Goal: Task Accomplishment & Management: Manage account settings

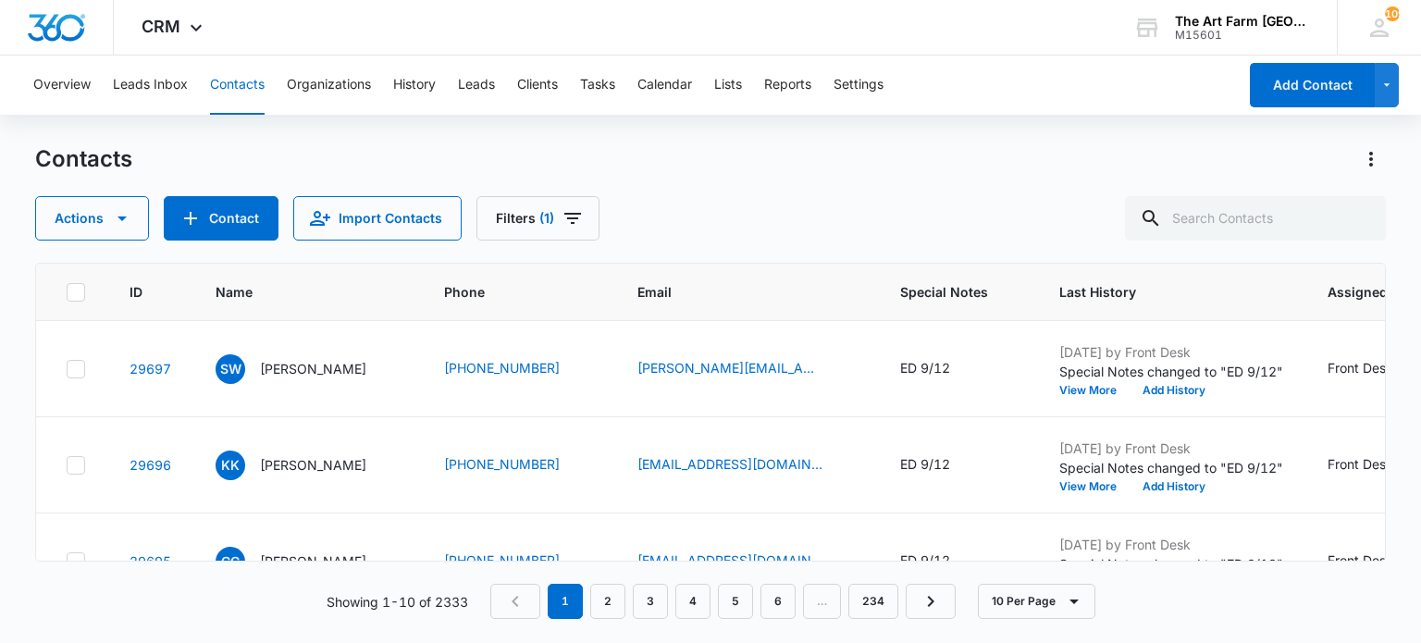
scroll to position [0, 19]
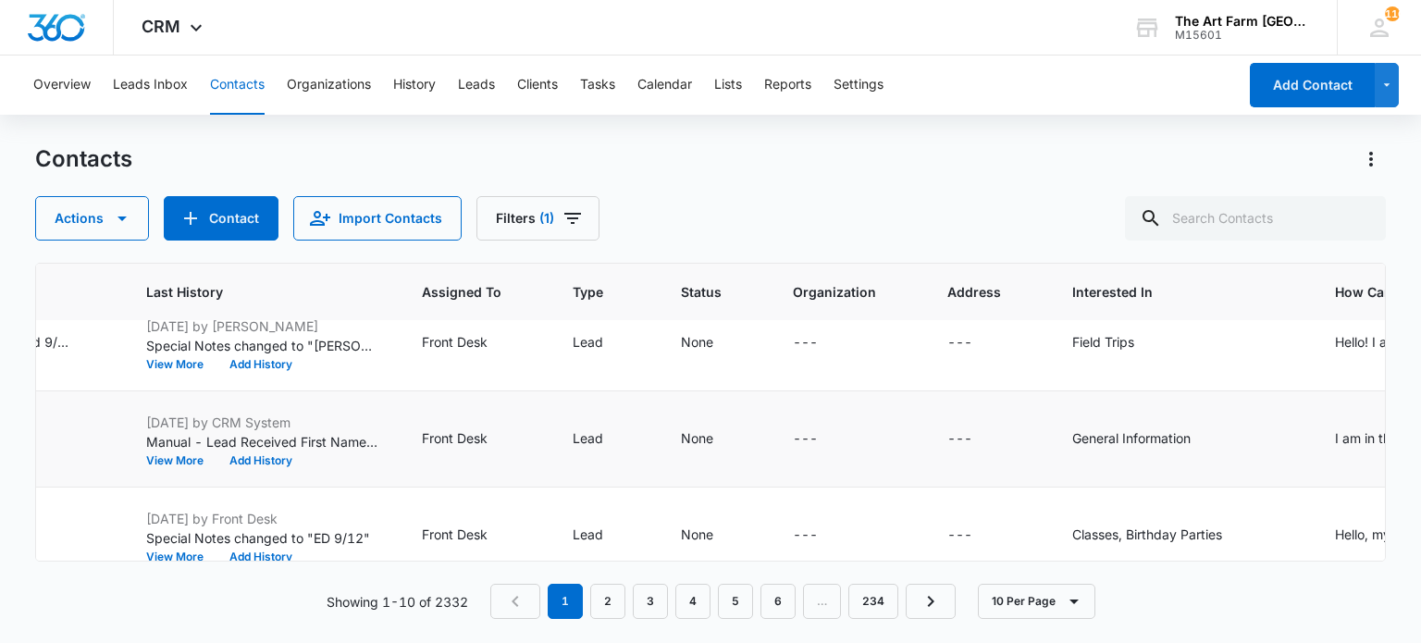
scroll to position [122, 1428]
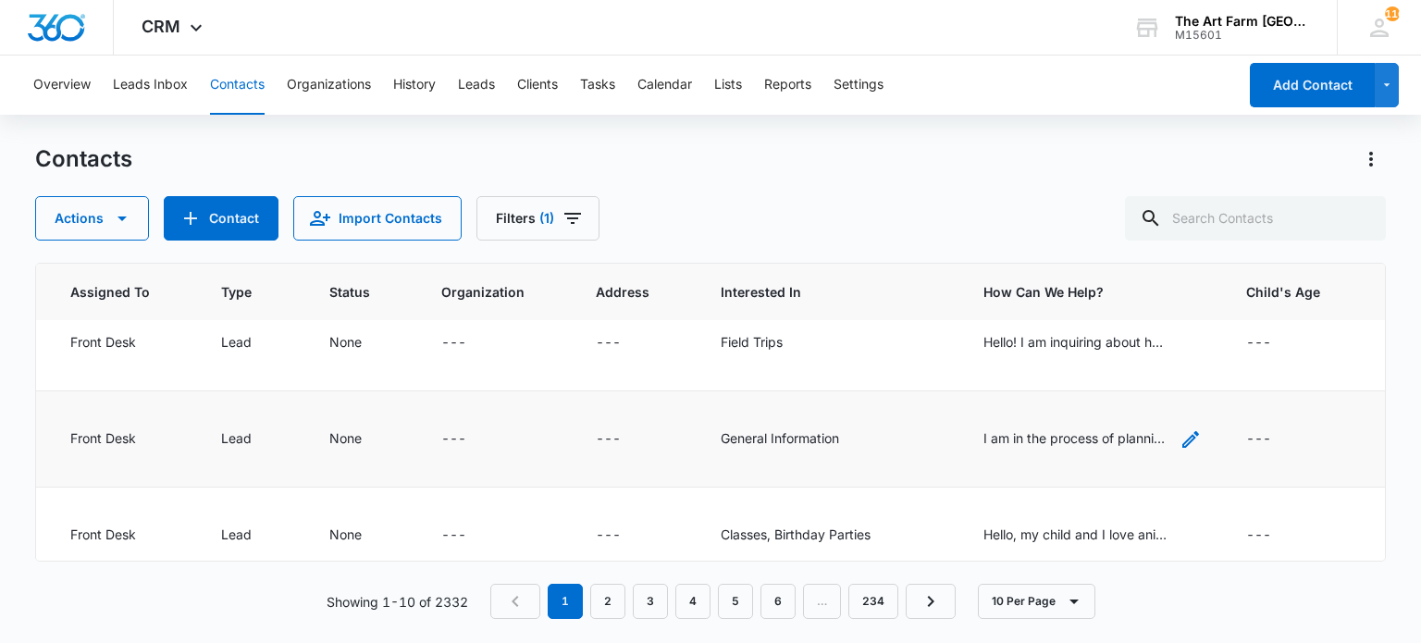
click at [983, 438] on div "I am in the process of planning my 2nd annual birthday trip to [GEOGRAPHIC_DATA…" at bounding box center [1075, 437] width 185 height 19
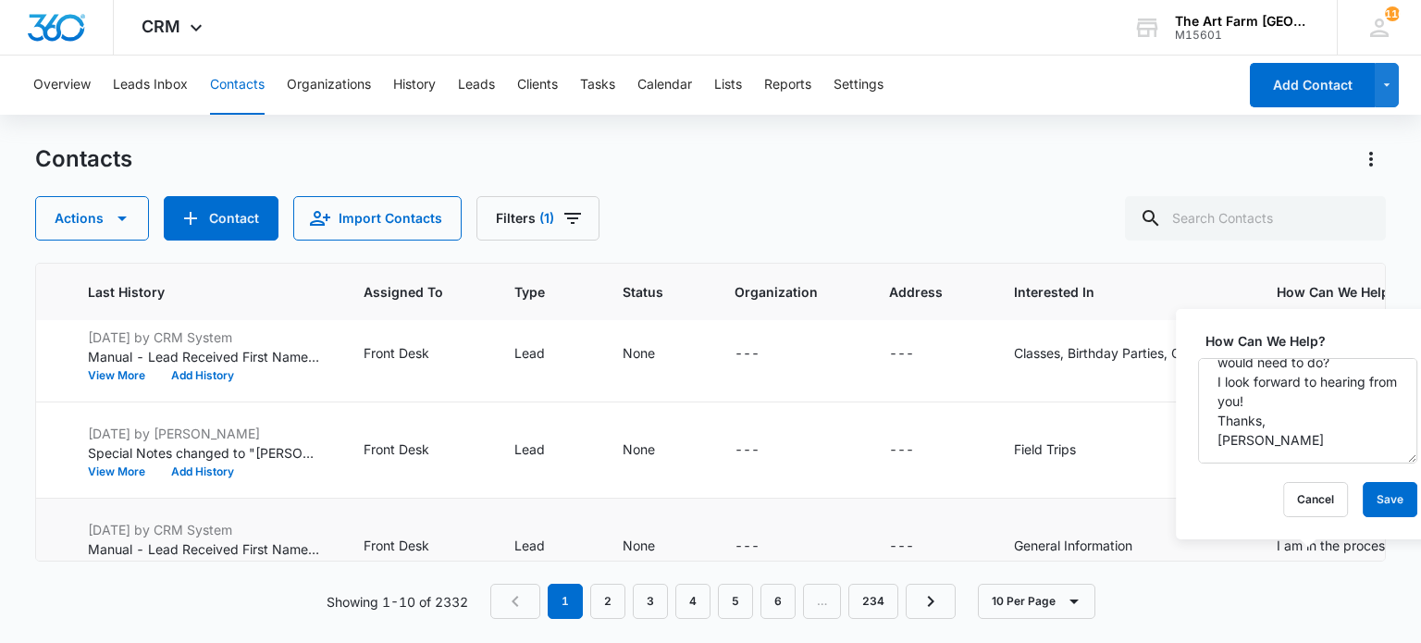
scroll to position [0, 1135]
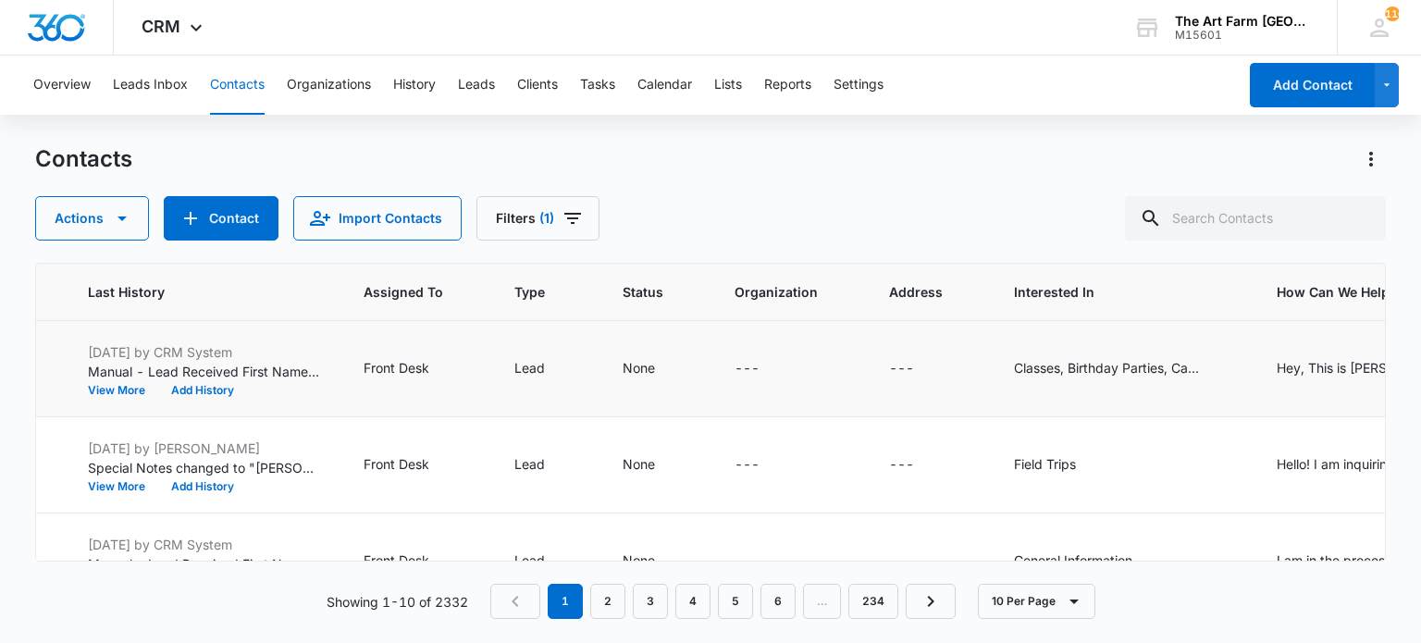
click at [867, 388] on td "---" at bounding box center [929, 369] width 125 height 96
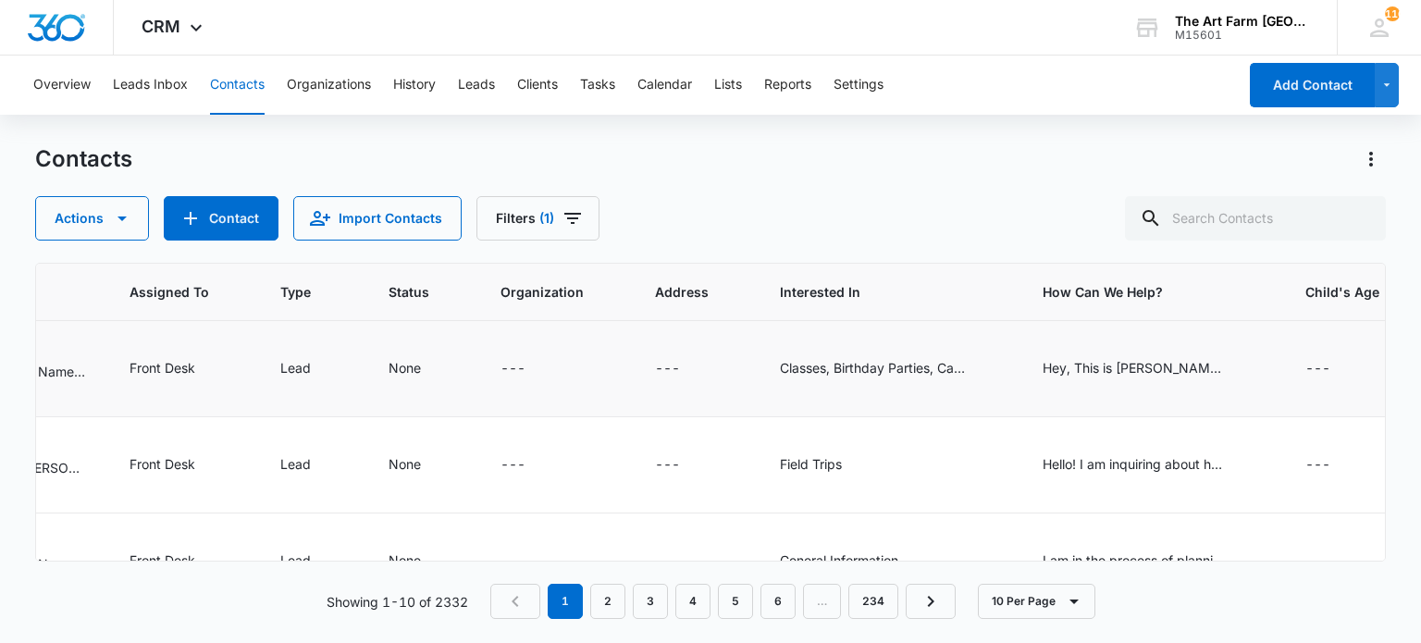
scroll to position [0, 1371]
click at [1041, 366] on div "Hey, This is [PERSON_NAME] from Monkey Digital, I am reaching out to discuss a …" at bounding box center [1133, 367] width 185 height 19
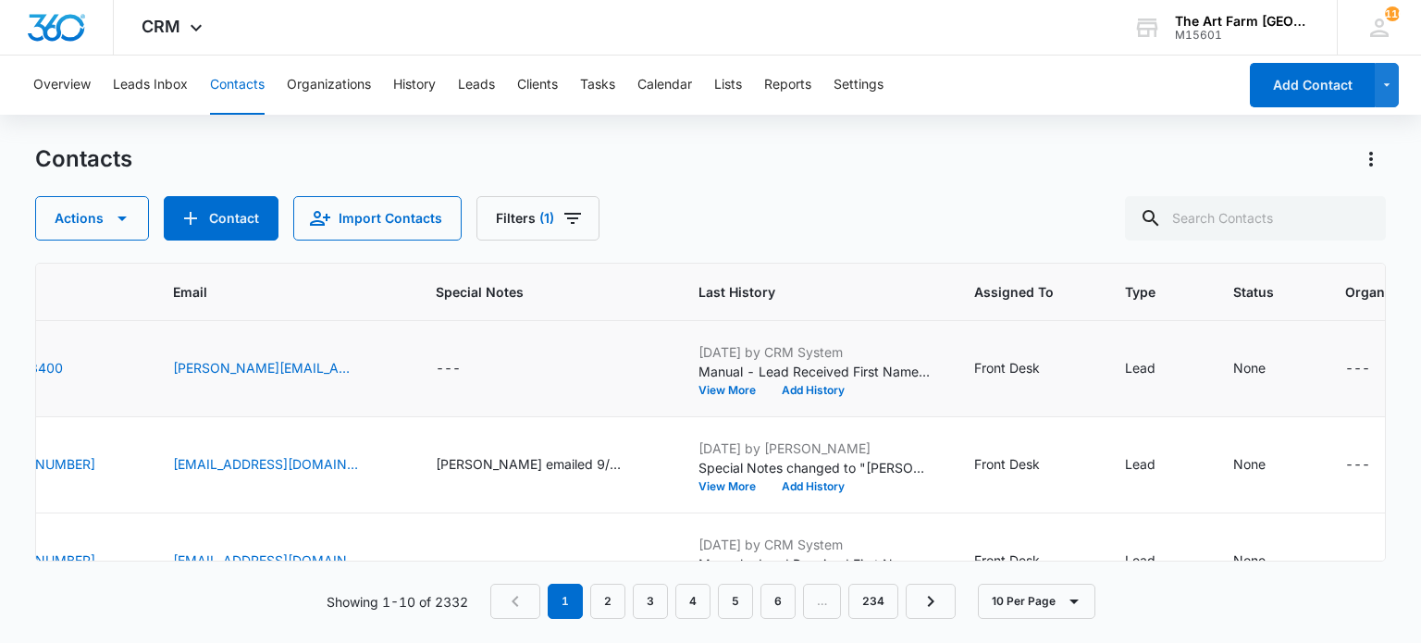
scroll to position [0, 0]
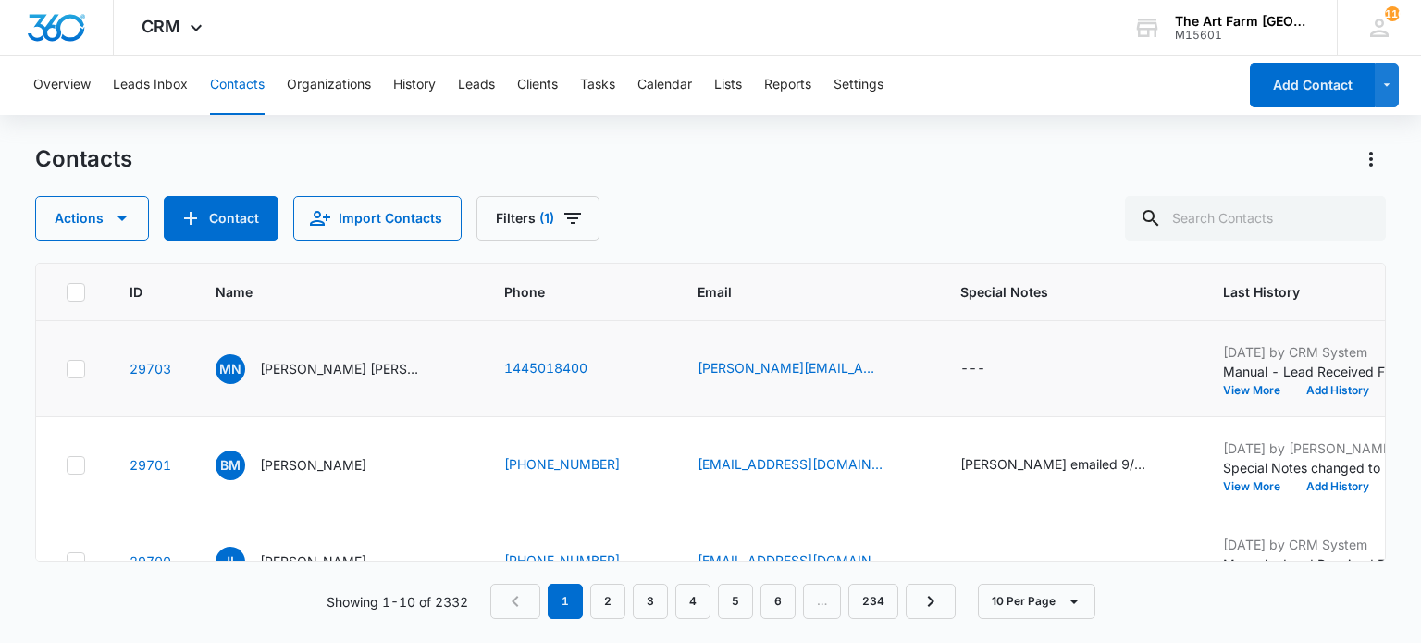
click at [74, 360] on div at bounding box center [76, 369] width 19 height 19
click at [67, 368] on input "checkbox" at bounding box center [66, 368] width 1 height 1
click at [111, 227] on icon "button" at bounding box center [122, 218] width 22 height 22
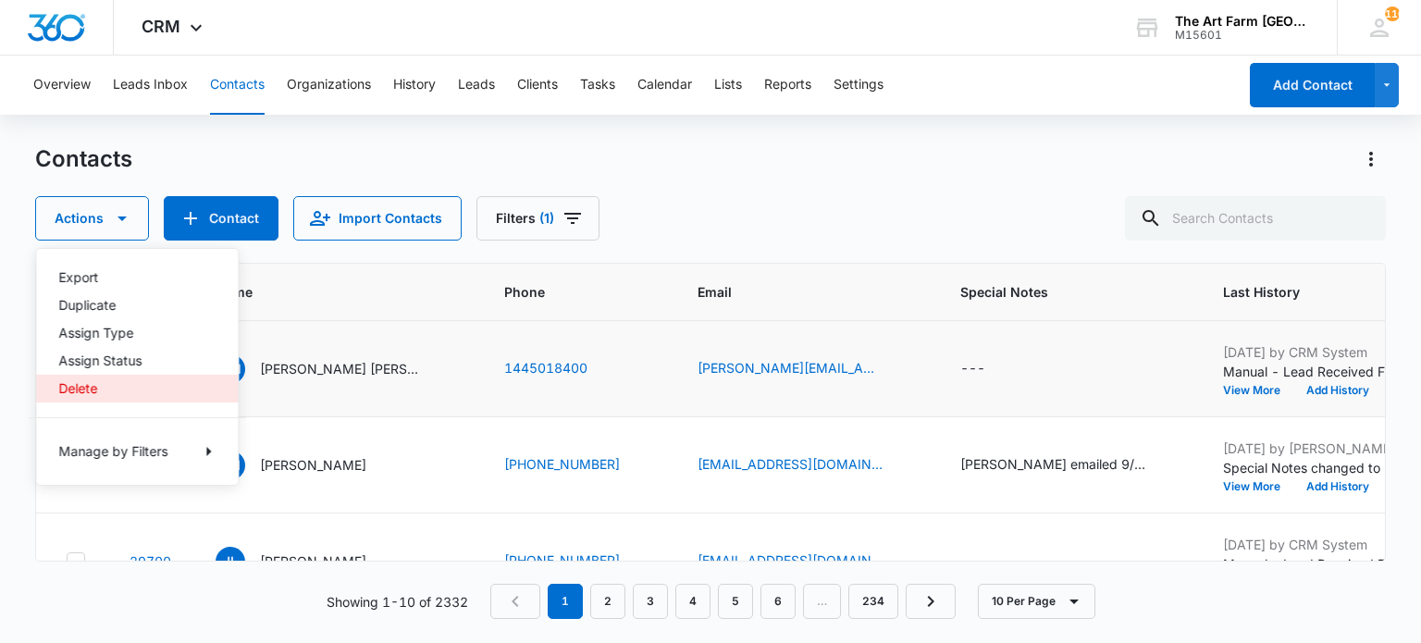
click at [99, 382] on div "Delete" at bounding box center [125, 388] width 135 height 13
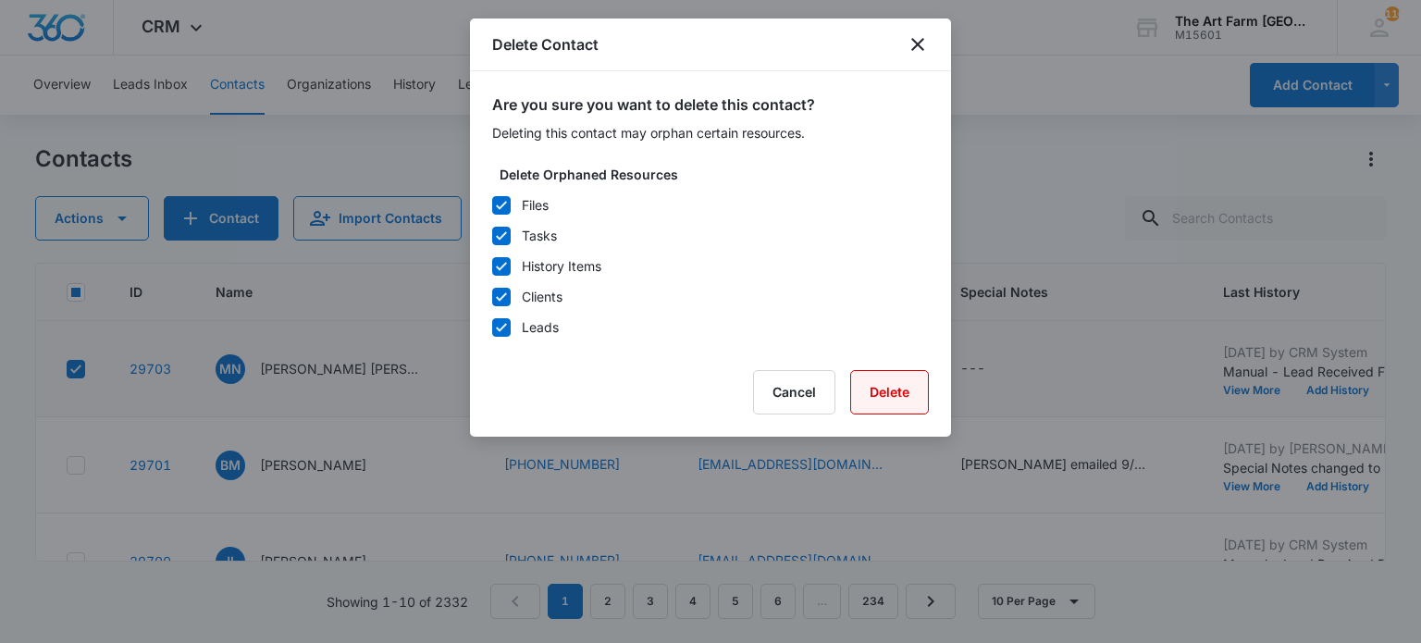
click at [858, 388] on button "Delete" at bounding box center [889, 392] width 79 height 44
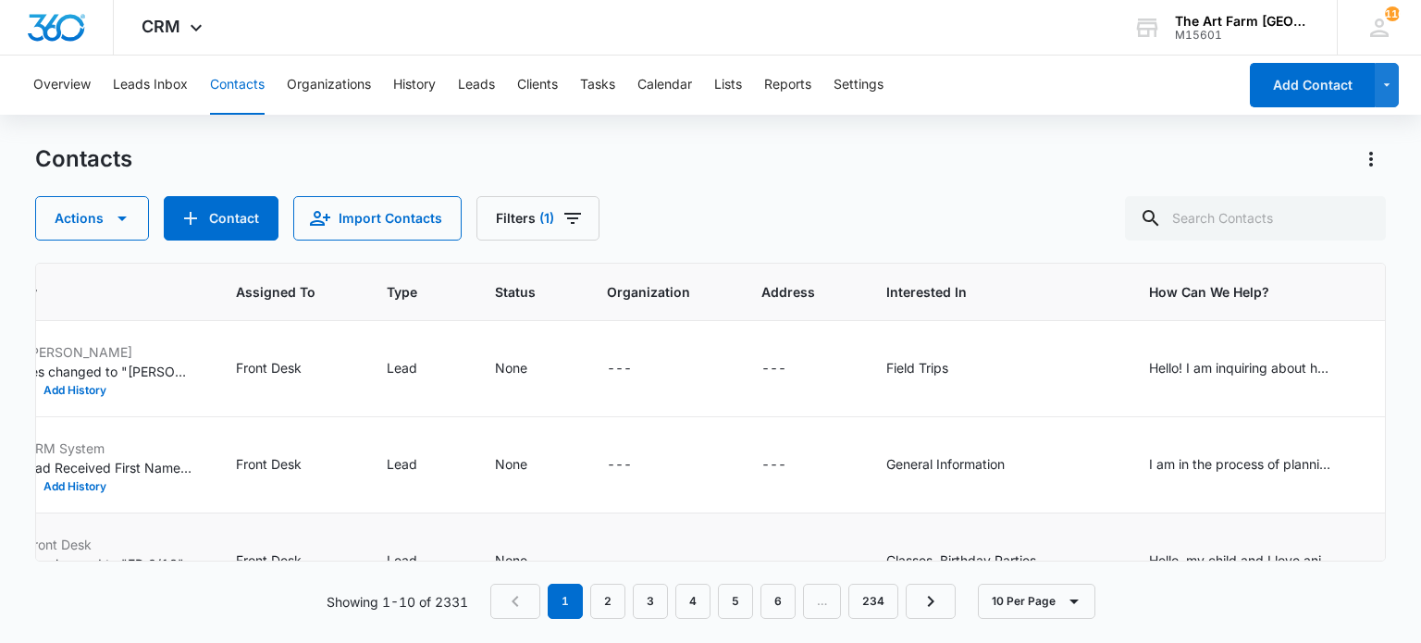
scroll to position [0, 1206]
click at [1151, 474] on div "I am in the process of planning my 2nd annual birthday trip to [GEOGRAPHIC_DATA…" at bounding box center [1237, 465] width 185 height 22
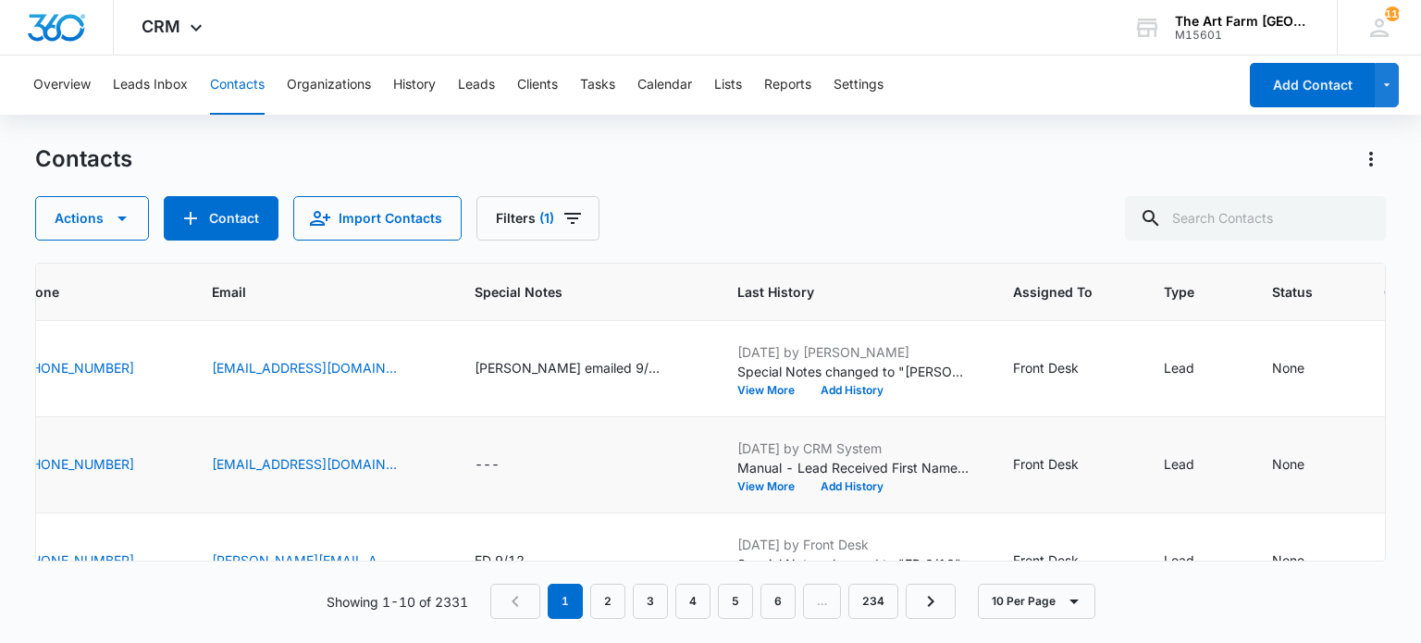
scroll to position [0, 403]
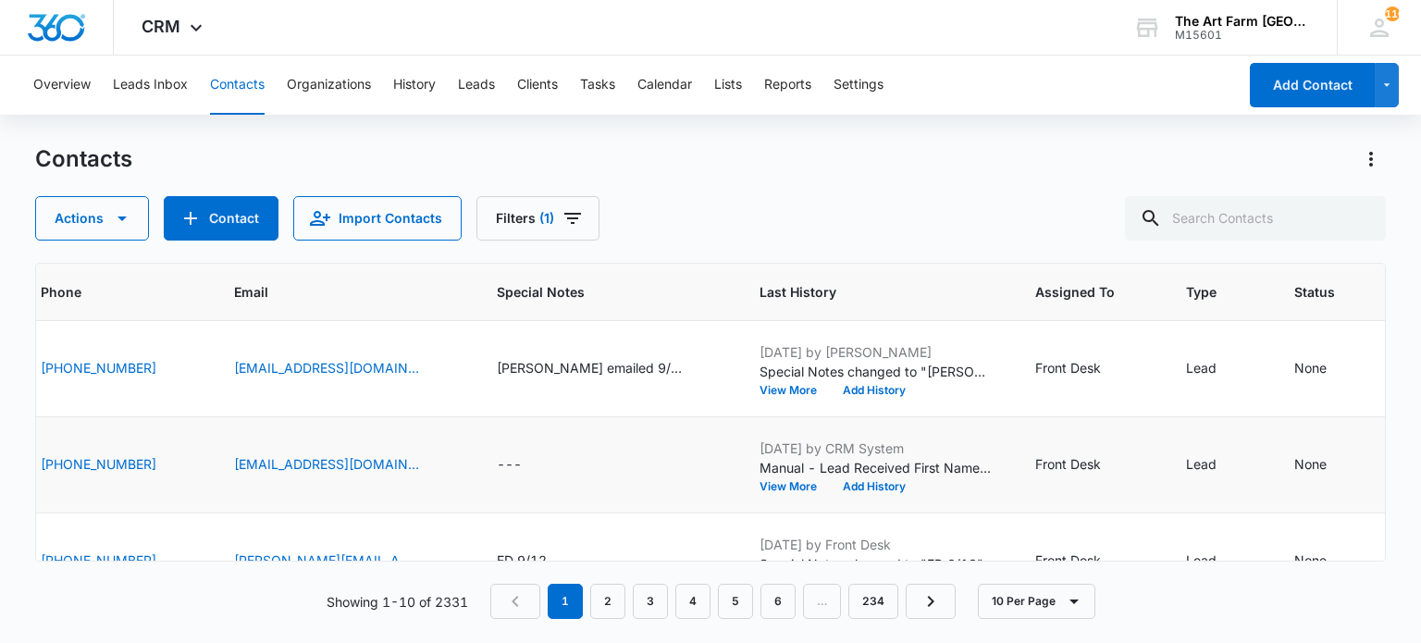
click at [434, 465] on div "[EMAIL_ADDRESS][DOMAIN_NAME]" at bounding box center [343, 465] width 218 height 22
click at [430, 456] on icon "Email - aecjoylambeth@yahoo.com - Select to Edit Field" at bounding box center [441, 465] width 22 height 22
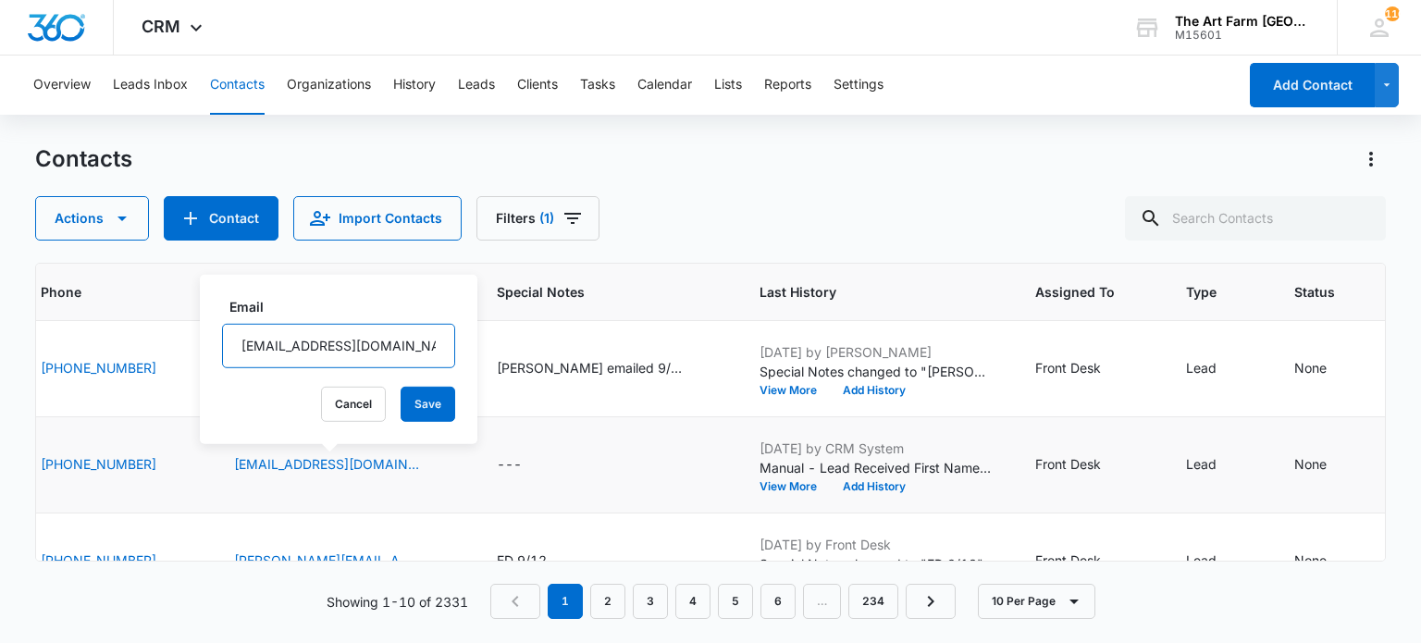
click at [315, 332] on input "[EMAIL_ADDRESS][DOMAIN_NAME]" at bounding box center [338, 346] width 233 height 44
click at [731, 188] on div "Contacts Actions Contact Import Contacts Filters (1)" at bounding box center [710, 192] width 1350 height 96
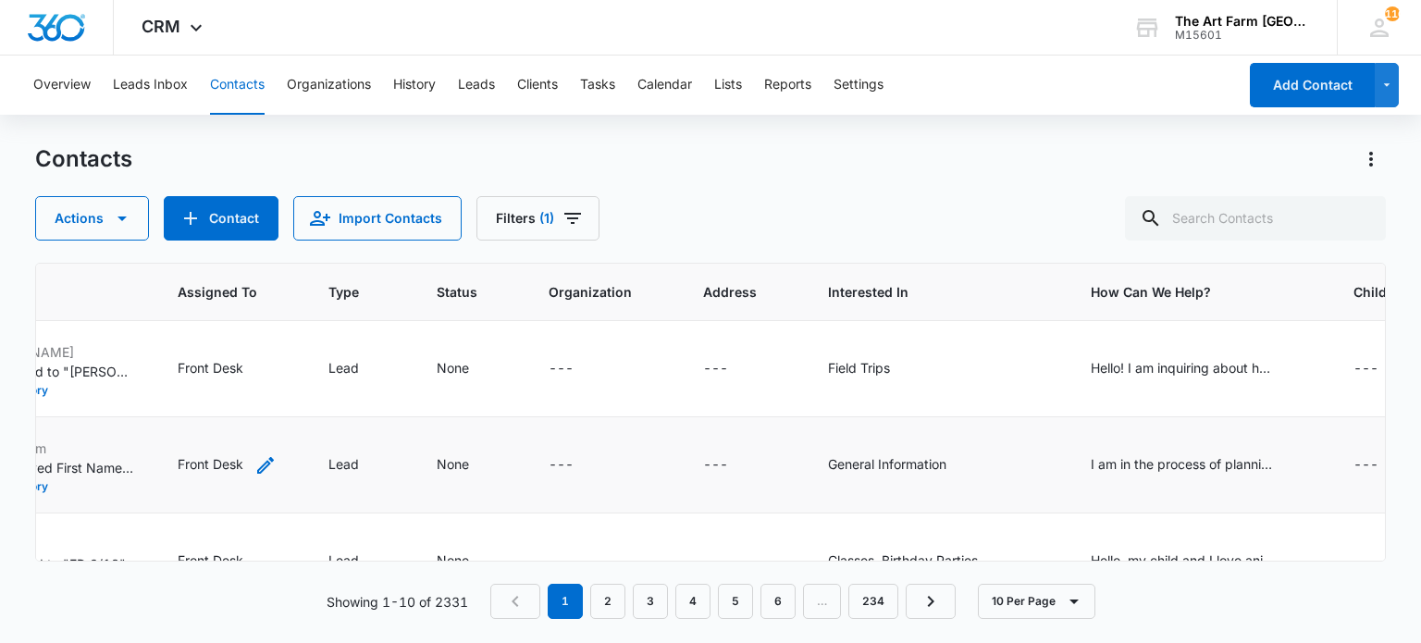
scroll to position [0, 1262]
click at [1117, 462] on div "I am in the process of planning my 2nd annual birthday trip to [GEOGRAPHIC_DATA…" at bounding box center [1182, 463] width 185 height 19
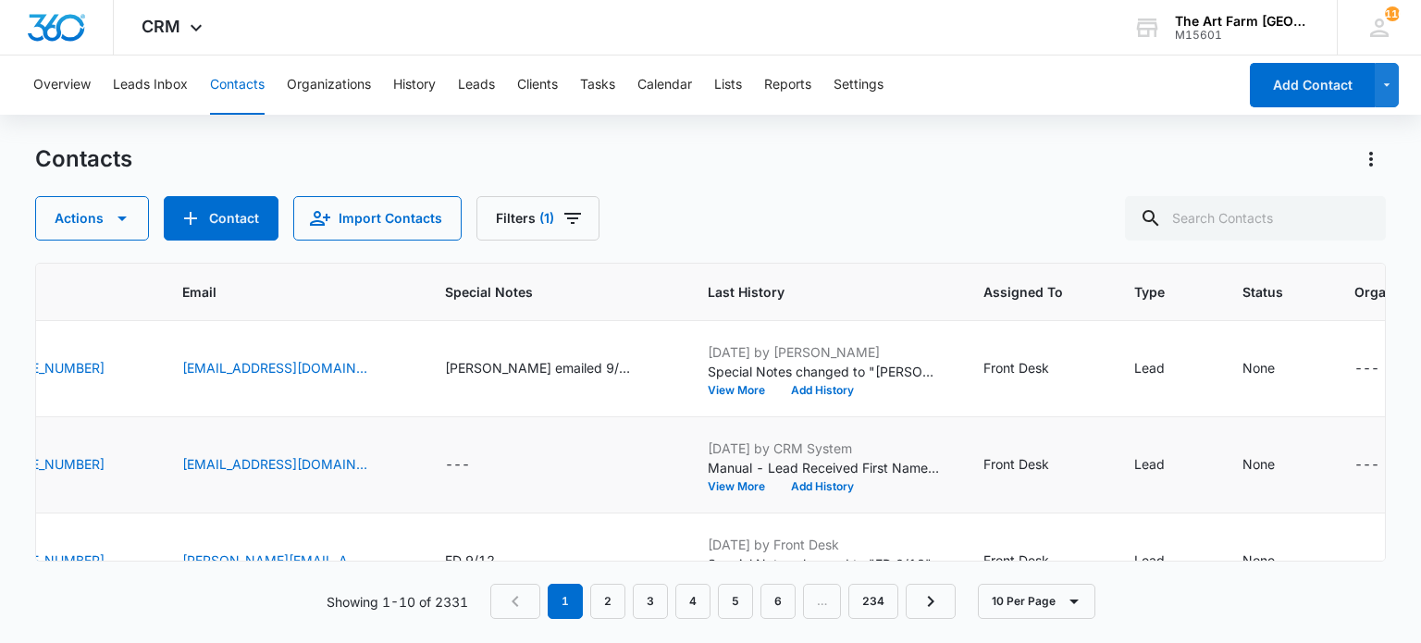
scroll to position [0, 454]
click at [456, 451] on td "---" at bounding box center [555, 465] width 263 height 96
click at [448, 466] on div "---" at bounding box center [458, 465] width 25 height 22
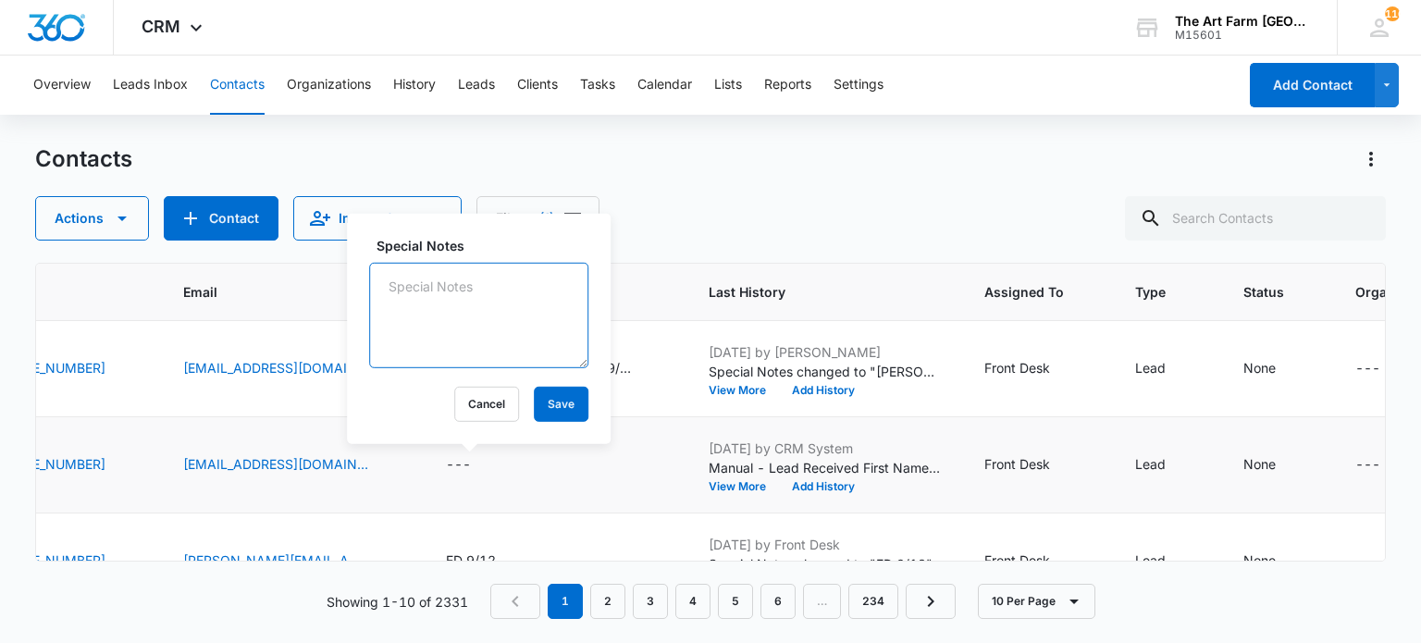
click at [413, 306] on textarea "Special Notes" at bounding box center [478, 315] width 219 height 105
type textarea "ED 9/15"
click at [545, 404] on button "Save" at bounding box center [561, 404] width 55 height 35
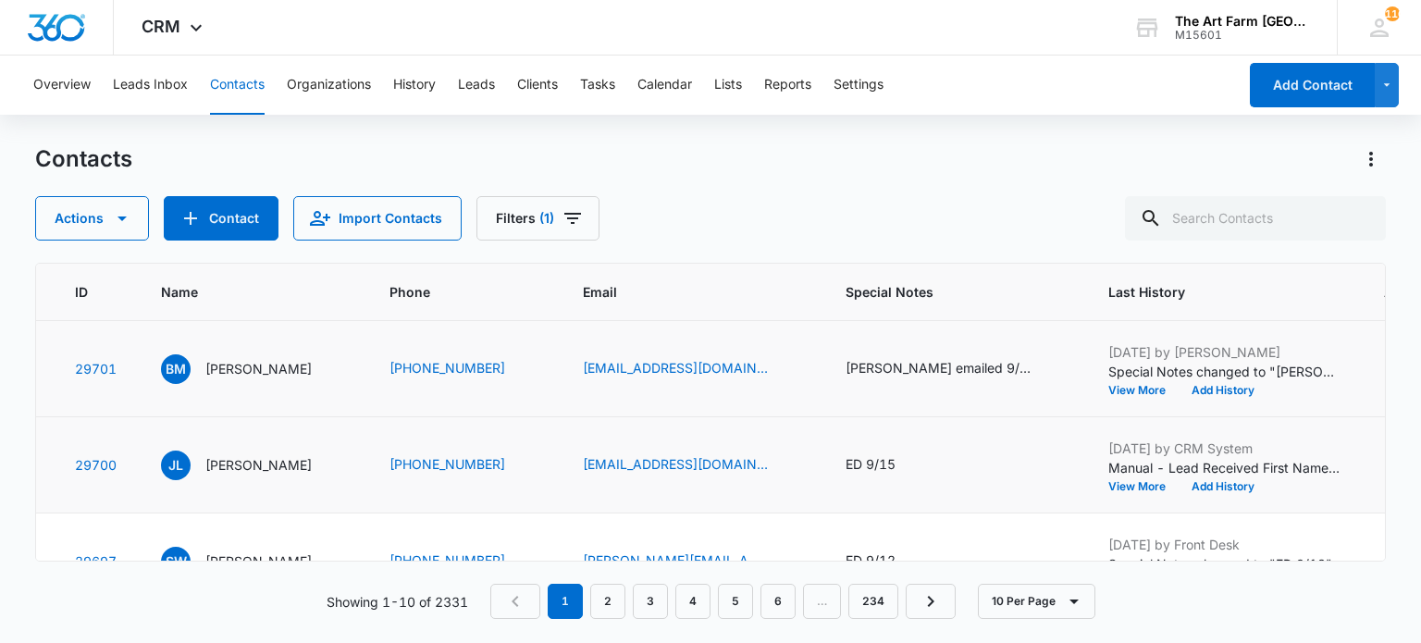
scroll to position [0, 40]
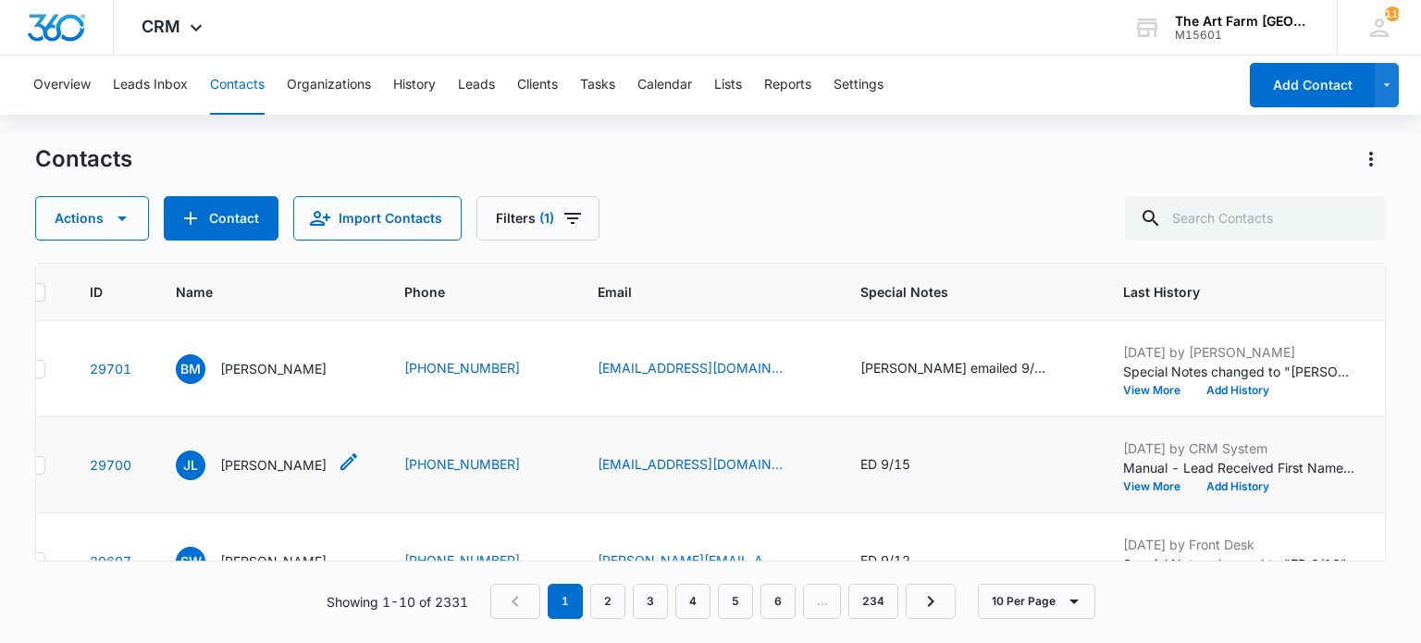
click at [250, 465] on p "[PERSON_NAME]" at bounding box center [273, 464] width 106 height 19
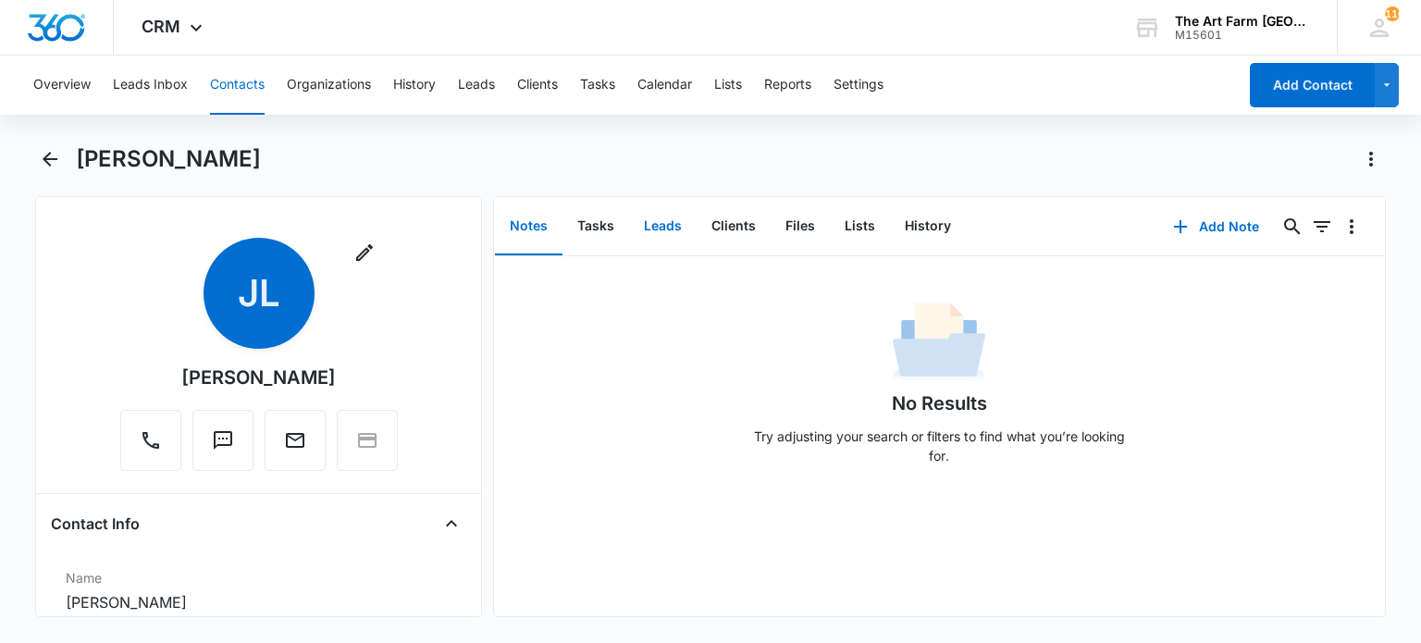
click at [663, 216] on button "Leads" at bounding box center [663, 226] width 68 height 57
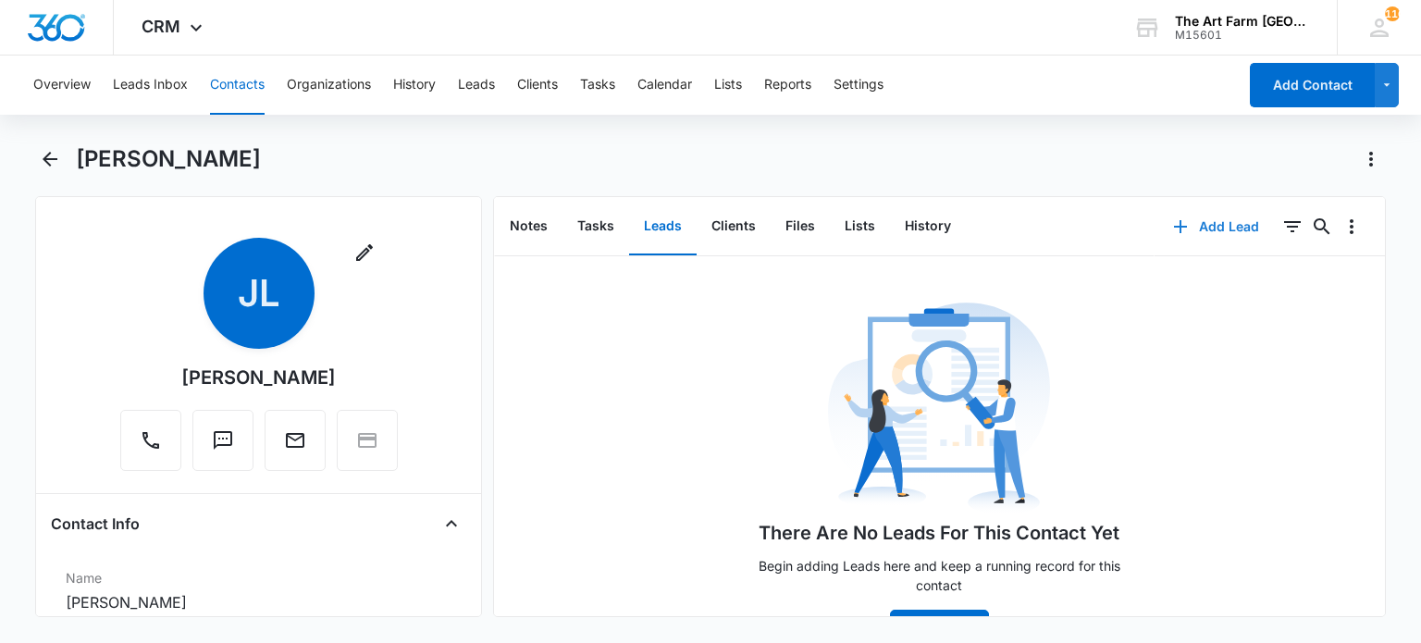
click at [1199, 233] on button "Add Lead" at bounding box center [1215, 226] width 123 height 44
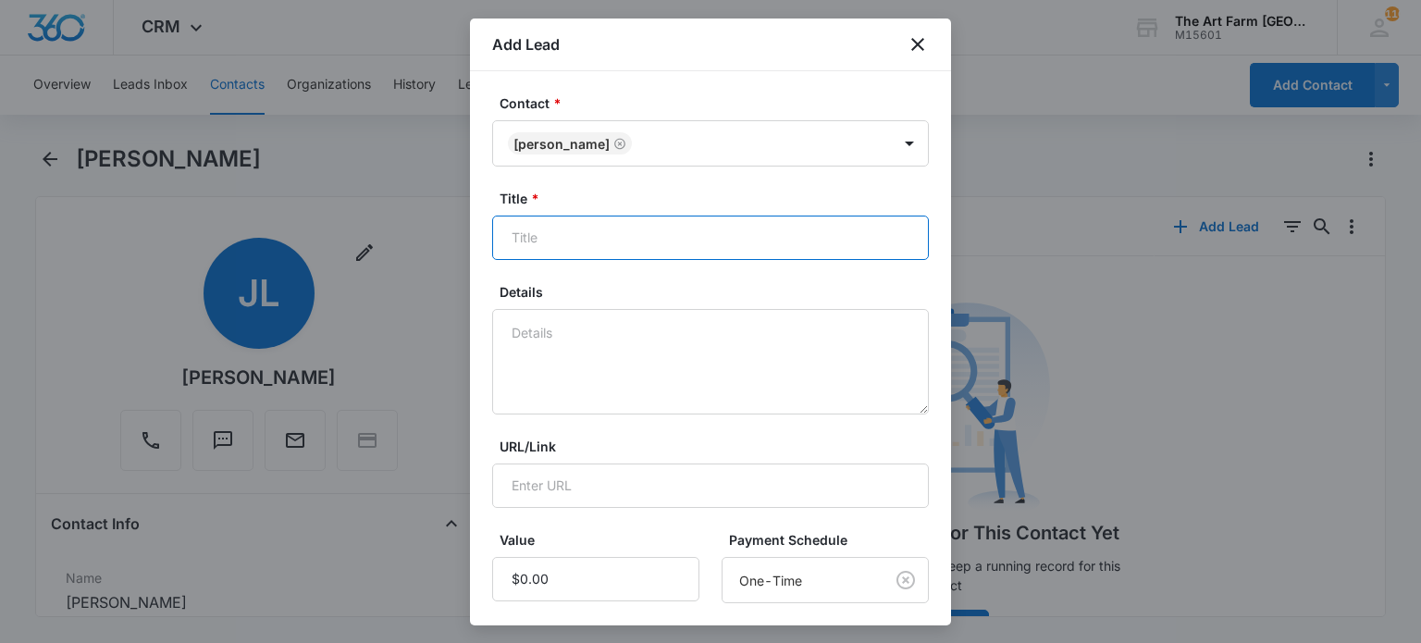
click at [596, 233] on input "Title *" at bounding box center [710, 238] width 437 height 44
type input "D"
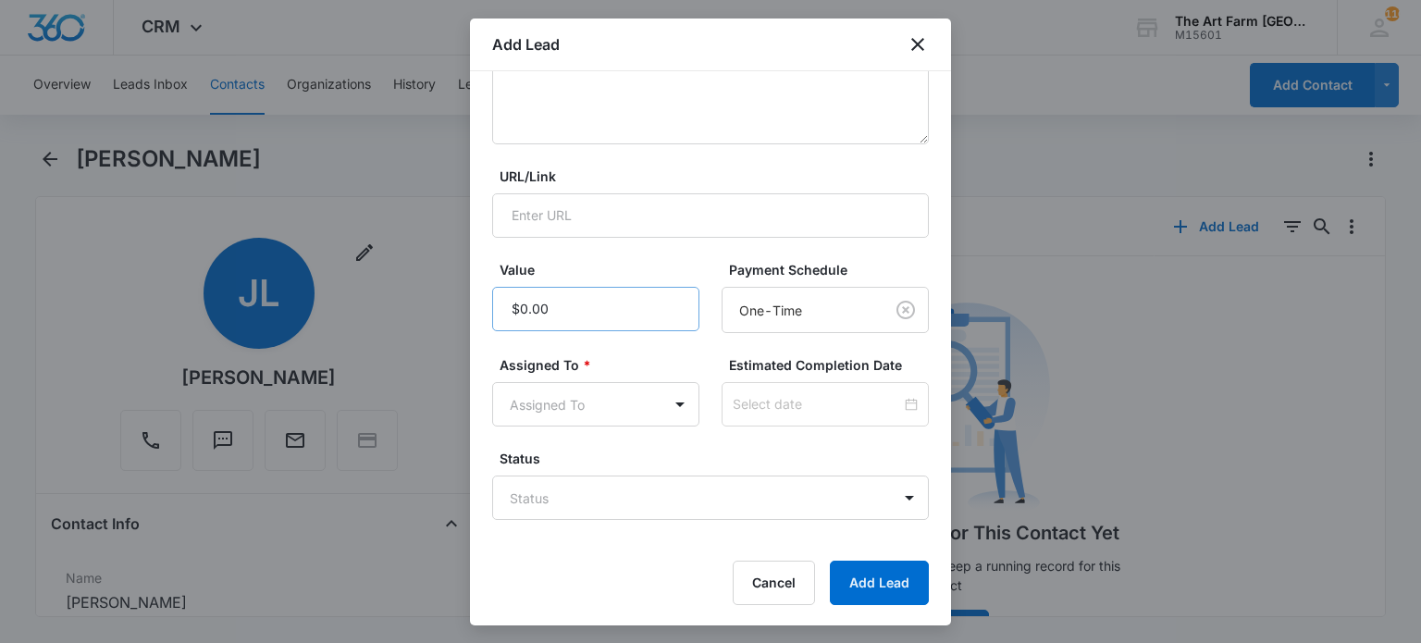
type input "drop in classes"
click at [562, 310] on input "Value" at bounding box center [595, 309] width 207 height 44
type input "$60.00"
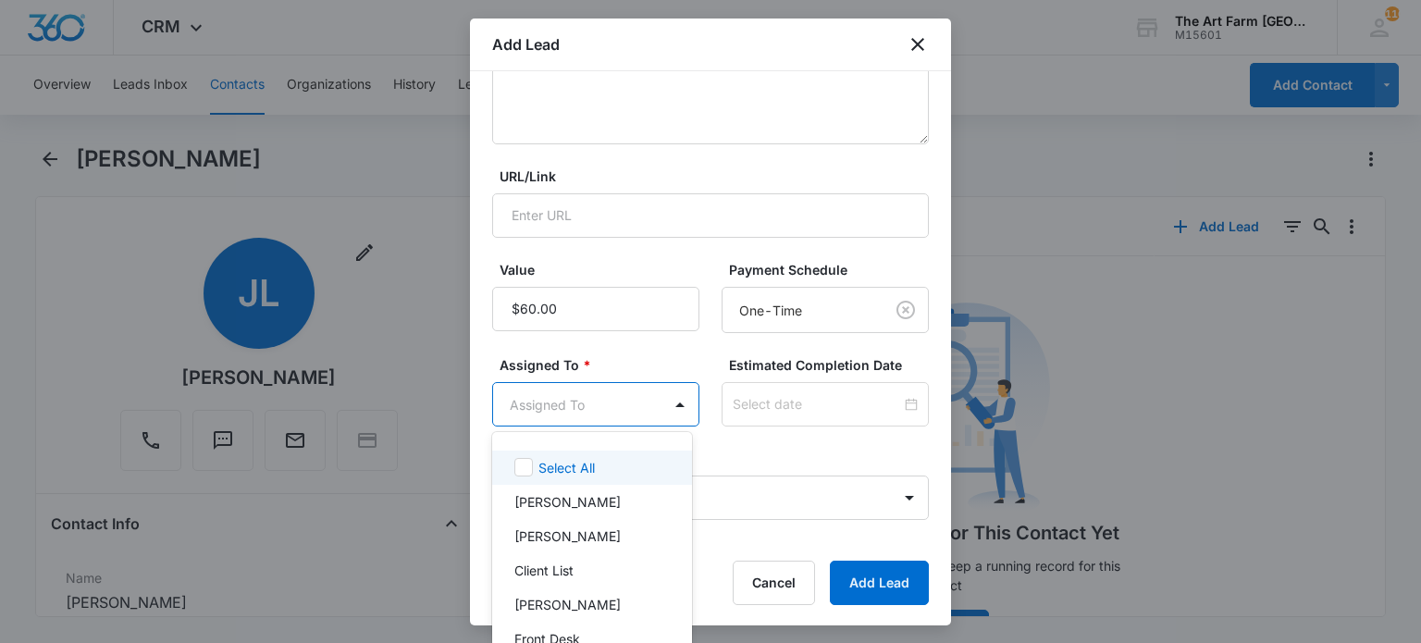
click at [647, 388] on body "CRM Apps Reputation Websites Forms CRM Email Social Content Ads Intelligence Fi…" at bounding box center [710, 321] width 1421 height 643
click at [573, 623] on div "Front Desk" at bounding box center [592, 639] width 200 height 34
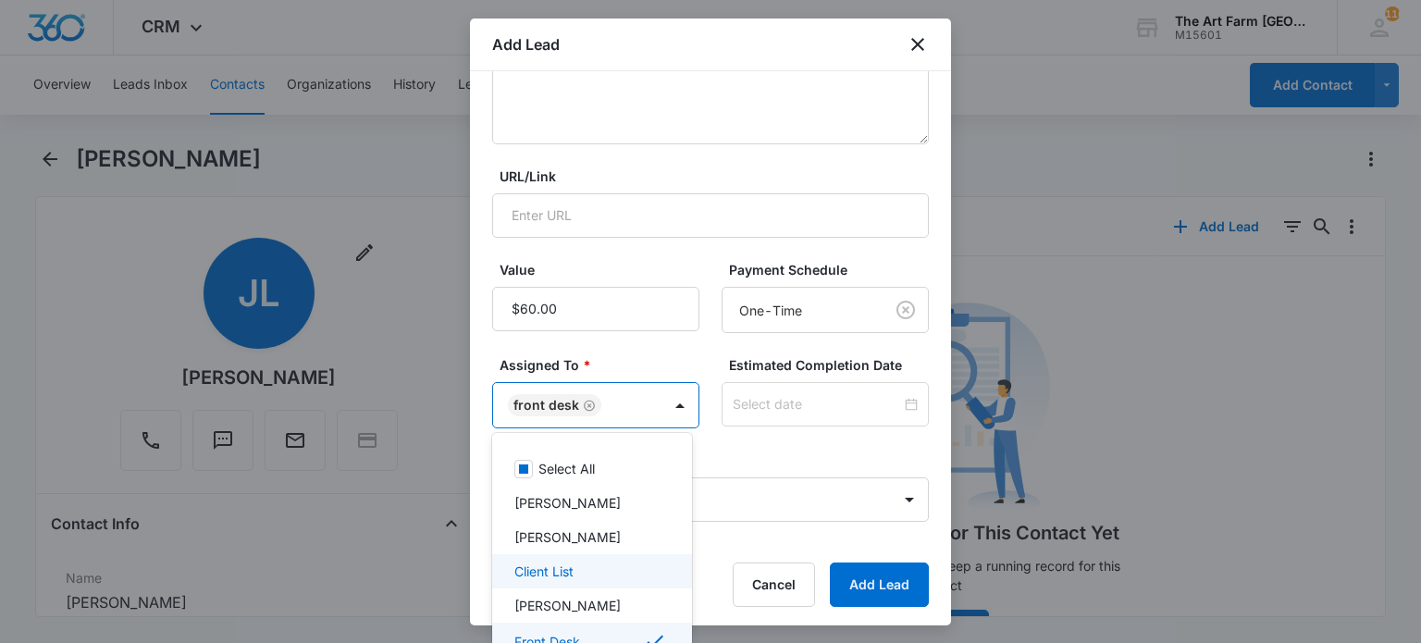
click at [844, 563] on div at bounding box center [710, 321] width 1421 height 643
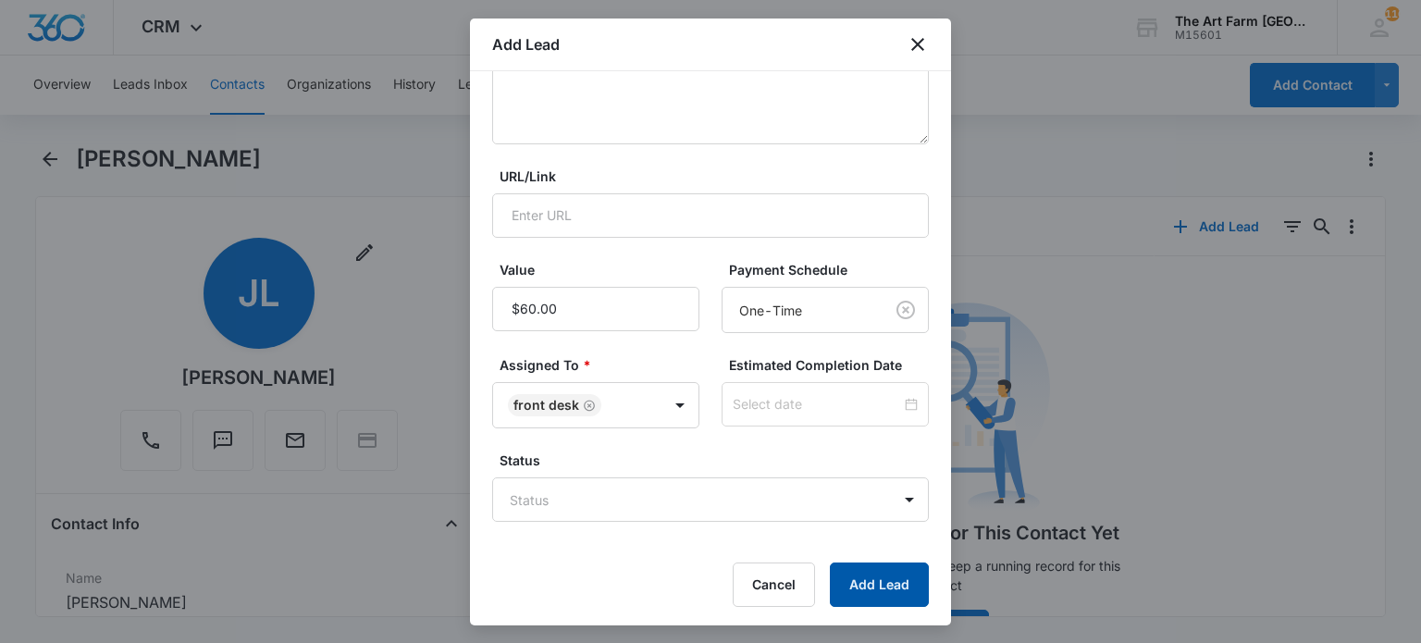
click at [847, 596] on button "Add Lead" at bounding box center [879, 584] width 99 height 44
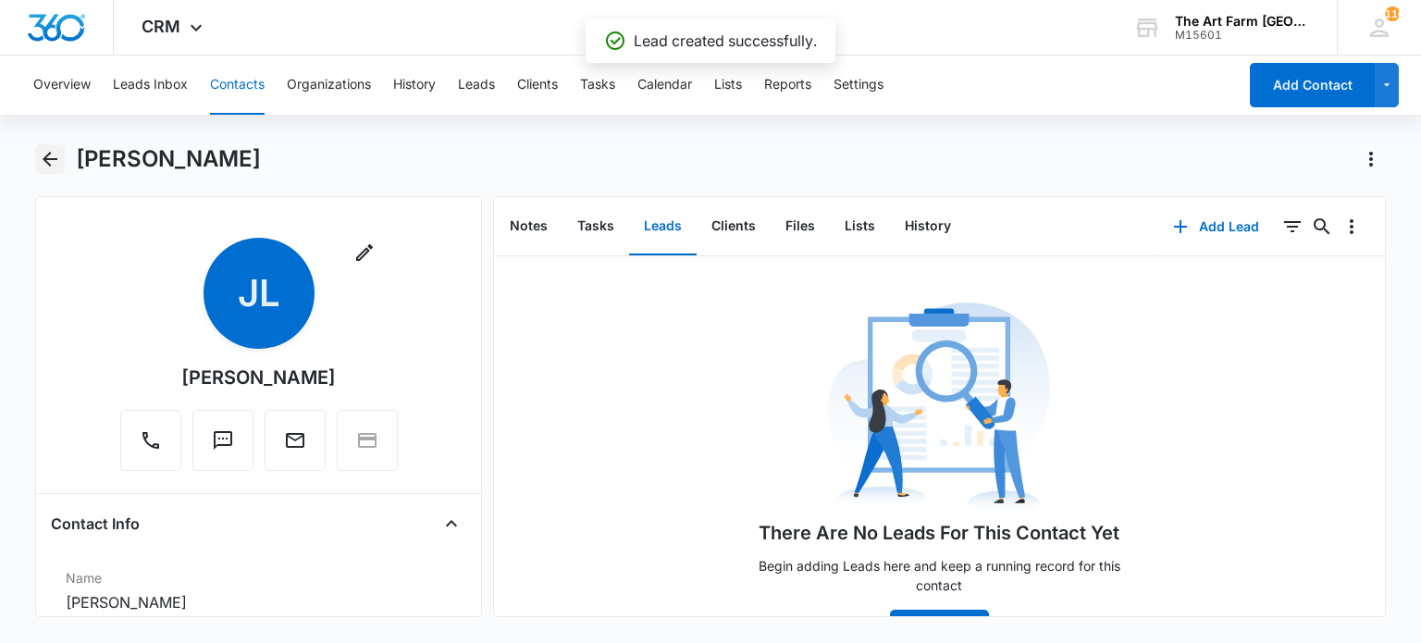
click at [52, 154] on icon "Back" at bounding box center [50, 159] width 22 height 22
